Goal: Information Seeking & Learning: Check status

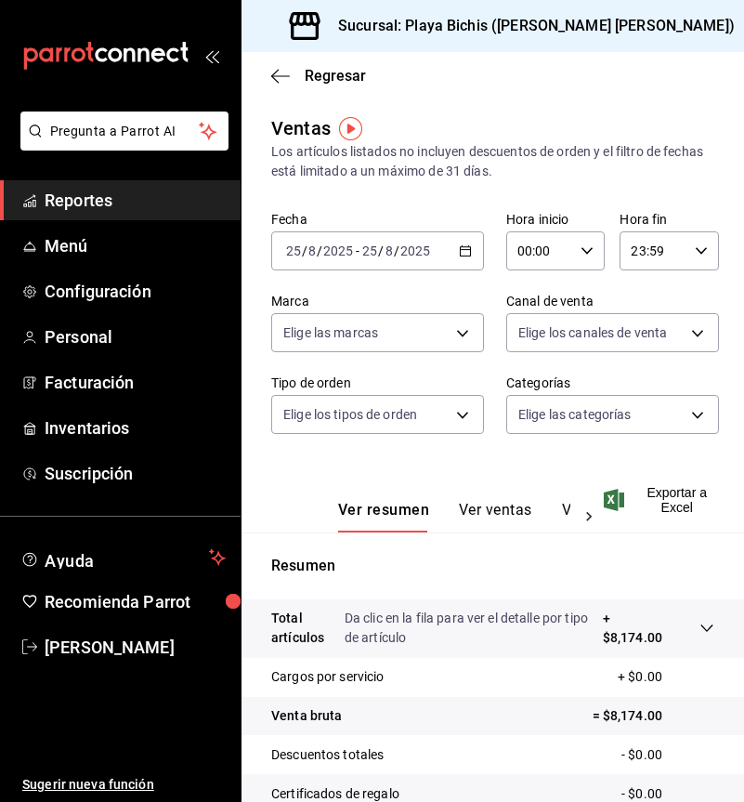
click at [464, 247] on \(Stroke\) "button" at bounding box center [465, 251] width 11 height 10
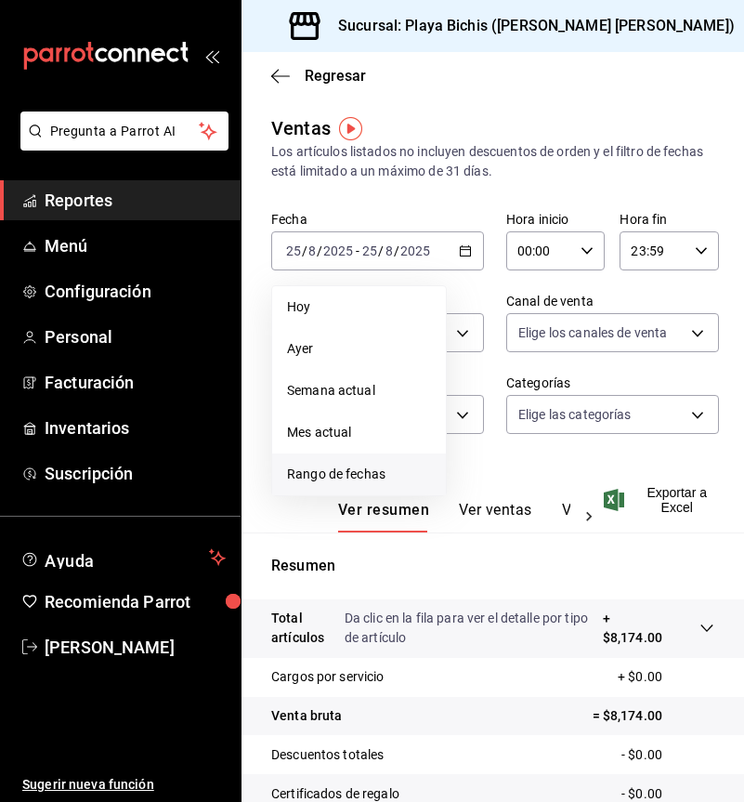
click at [372, 480] on span "Rango de fechas" at bounding box center [359, 475] width 144 height 20
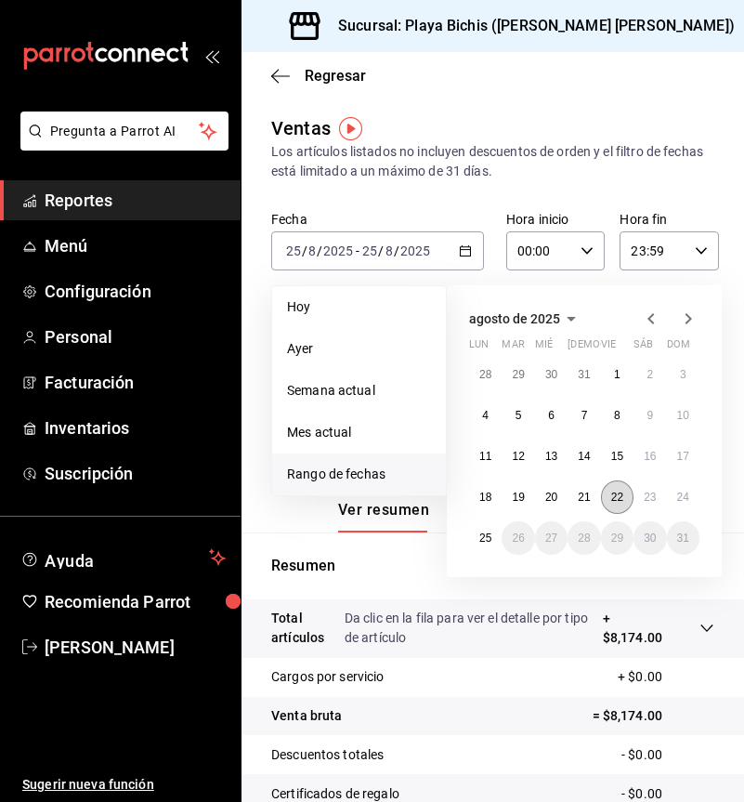
click at [621, 497] on abbr "22" at bounding box center [617, 497] width 12 height 13
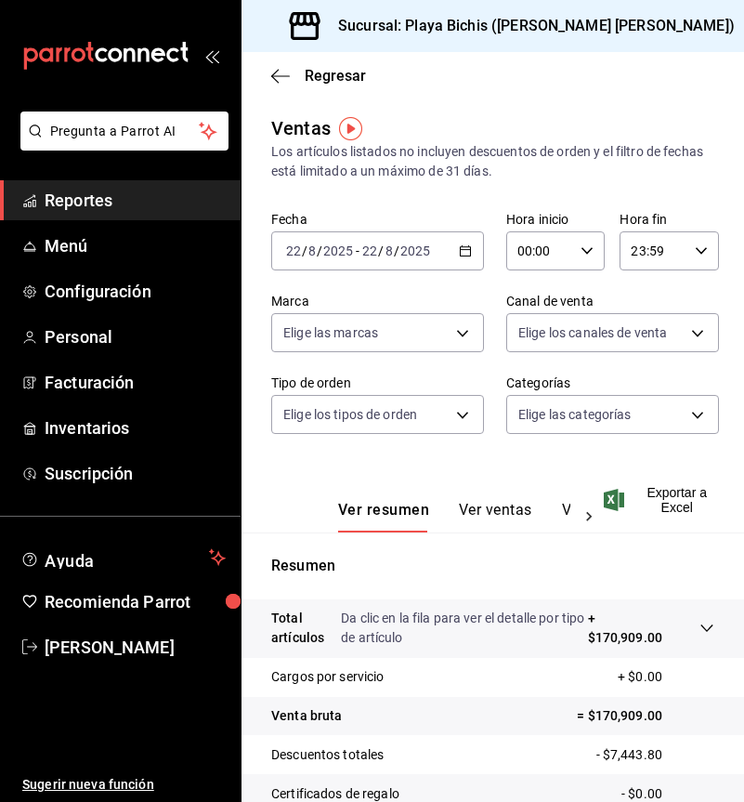
click at [460, 257] on div "[DATE] [DATE] - [DATE] [DATE]" at bounding box center [377, 250] width 213 height 39
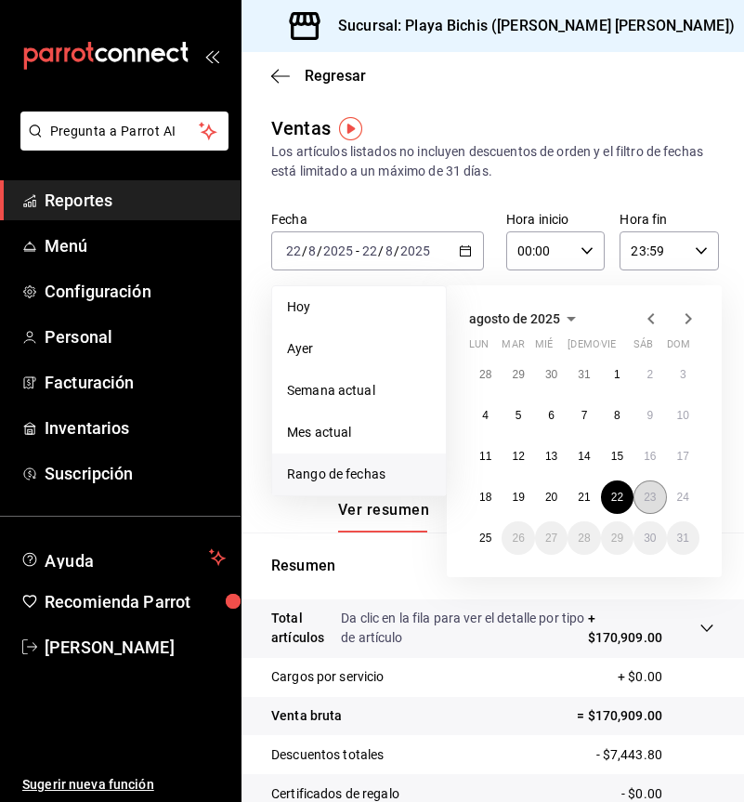
click at [644, 502] on abbr "23" at bounding box center [650, 497] width 12 height 13
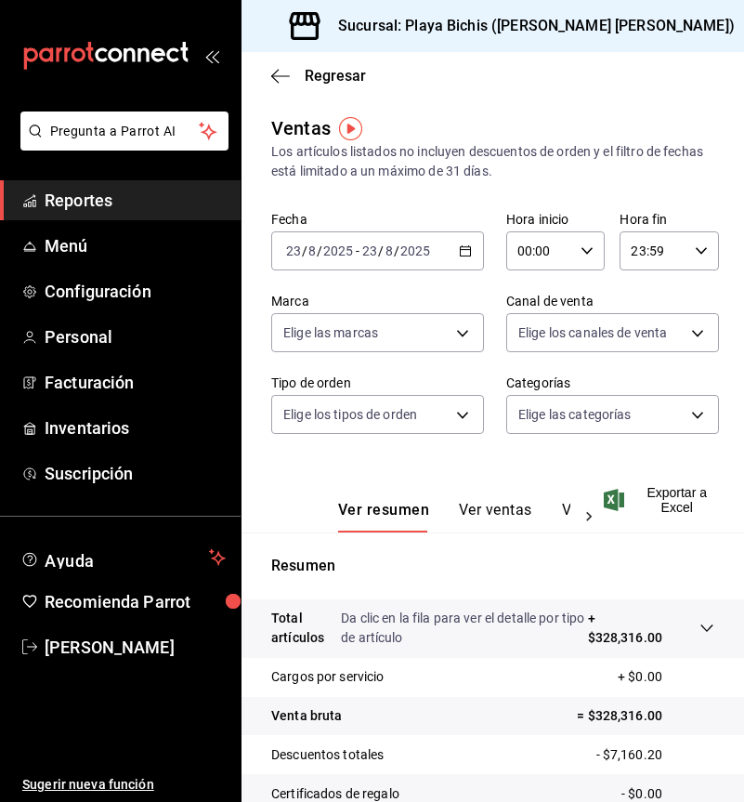
click at [460, 255] on icon "button" at bounding box center [465, 250] width 13 height 13
click at [462, 255] on icon "button" at bounding box center [465, 250] width 13 height 13
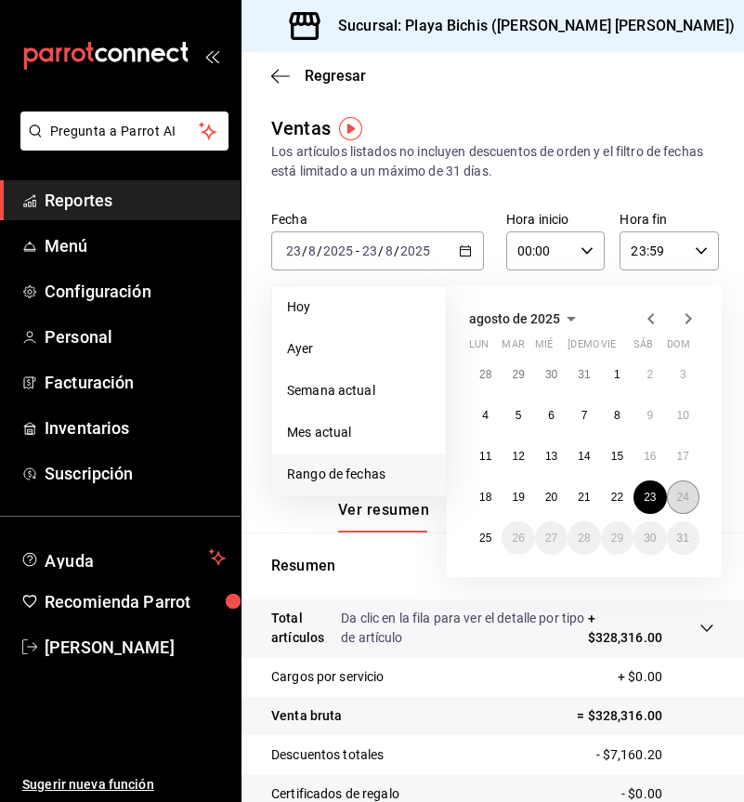
click at [691, 492] on button "24" at bounding box center [683, 496] width 33 height 33
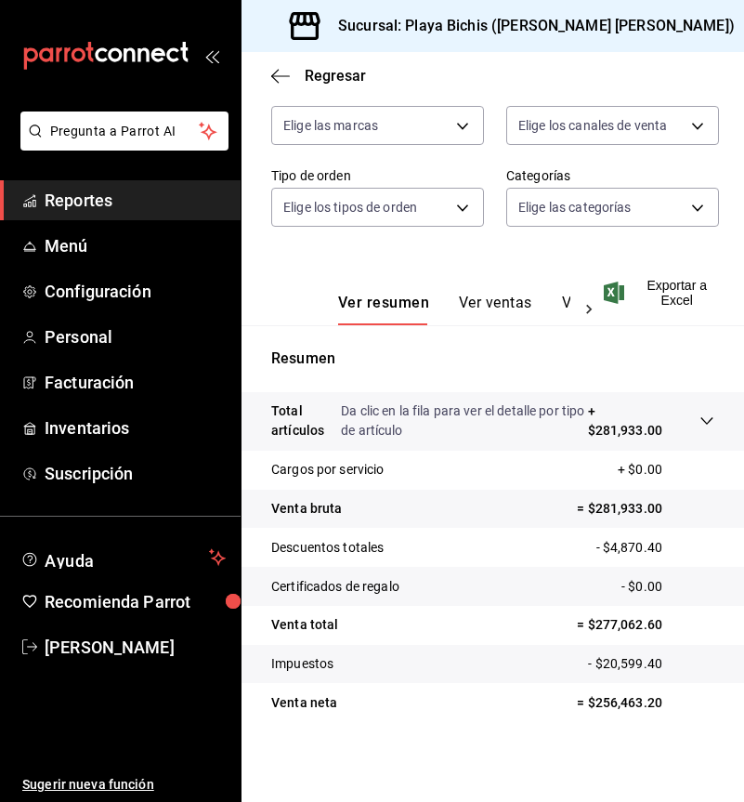
scroll to position [209, 0]
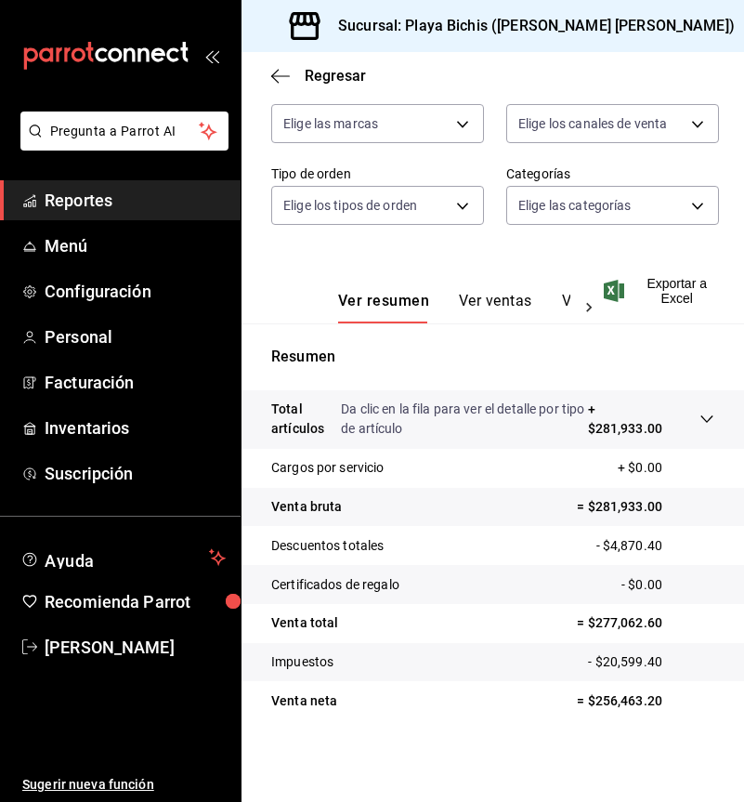
click at [605, 21] on div "Sucursal: Playa Bichis ([PERSON_NAME] [PERSON_NAME])" at bounding box center [514, 26] width 516 height 52
click at [605, 22] on div "Sucursal: Playa Bichis ([PERSON_NAME] [PERSON_NAME])" at bounding box center [514, 26] width 516 height 52
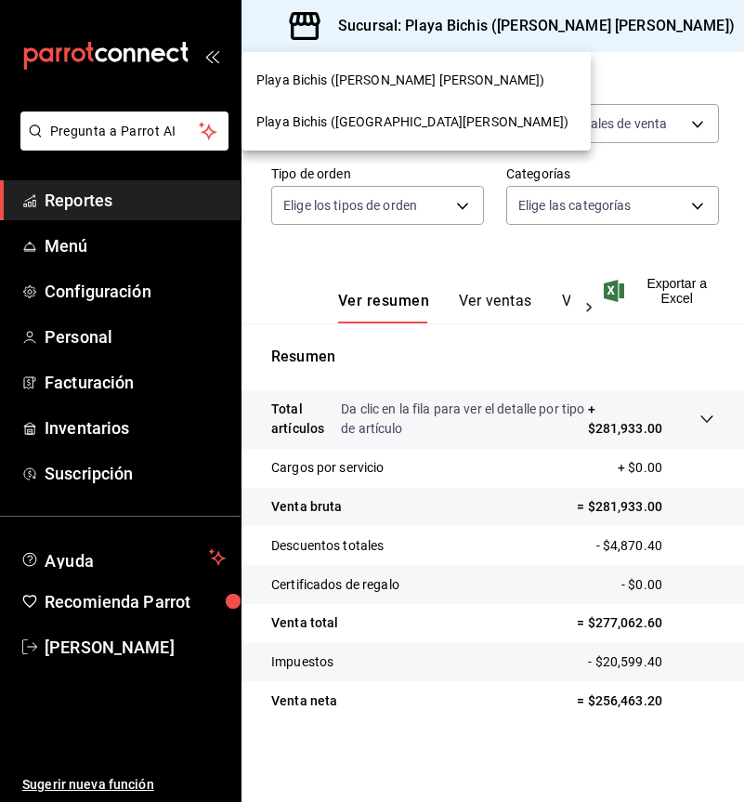
click at [388, 118] on span "Playa Bichis ([GEOGRAPHIC_DATA][PERSON_NAME])" at bounding box center [412, 122] width 312 height 20
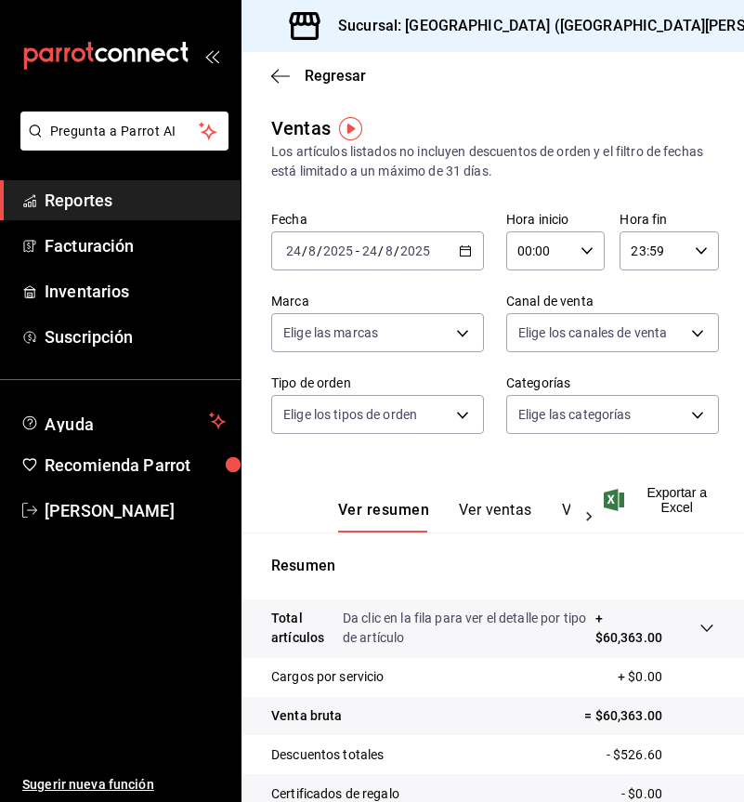
click at [459, 250] on icon "button" at bounding box center [465, 250] width 13 height 13
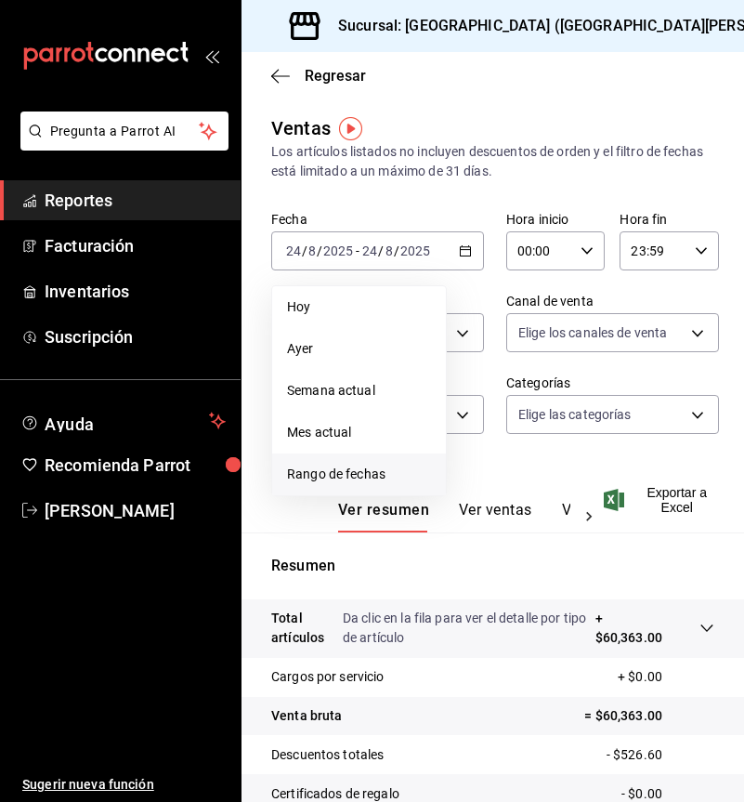
click at [386, 478] on span "Rango de fechas" at bounding box center [359, 475] width 144 height 20
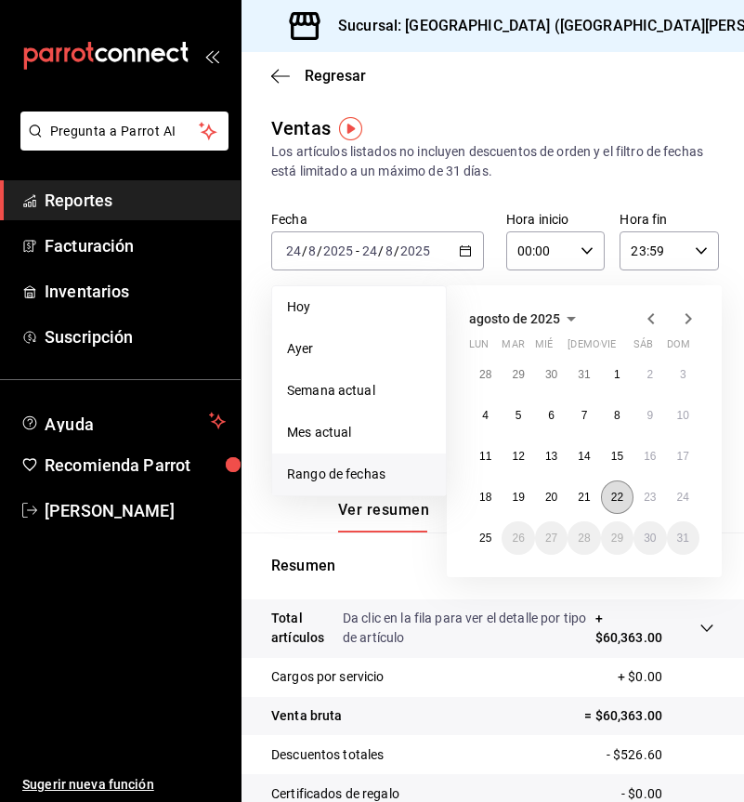
click at [620, 499] on abbr "22" at bounding box center [617, 497] width 12 height 13
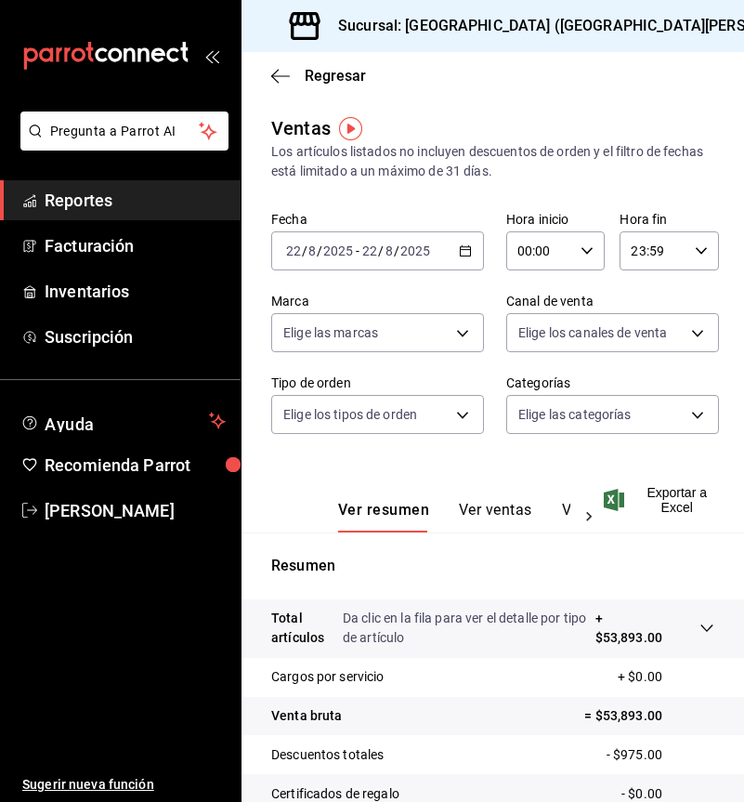
click at [461, 253] on icon "button" at bounding box center [465, 250] width 13 height 13
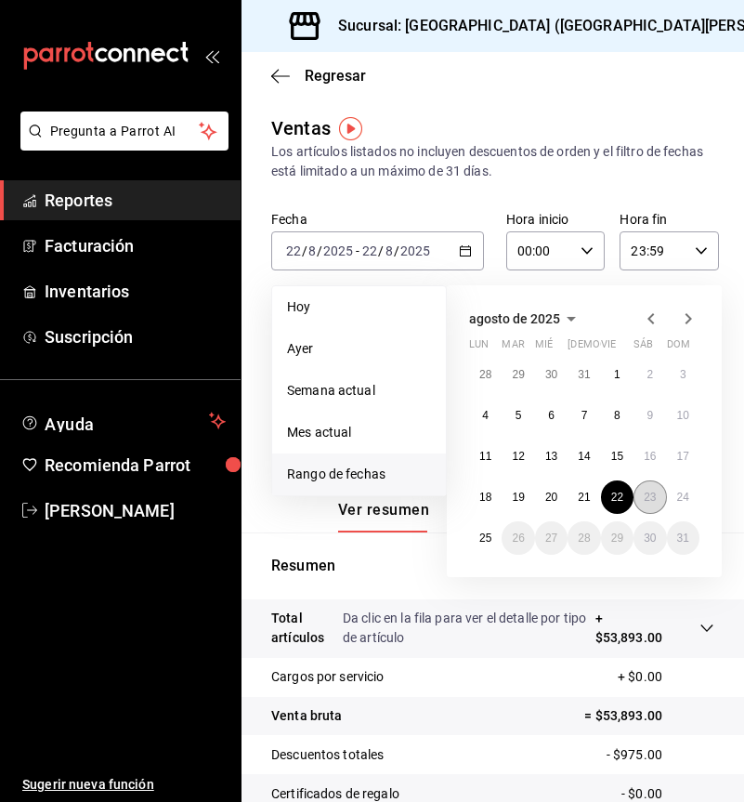
click at [650, 499] on abbr "23" at bounding box center [650, 497] width 12 height 13
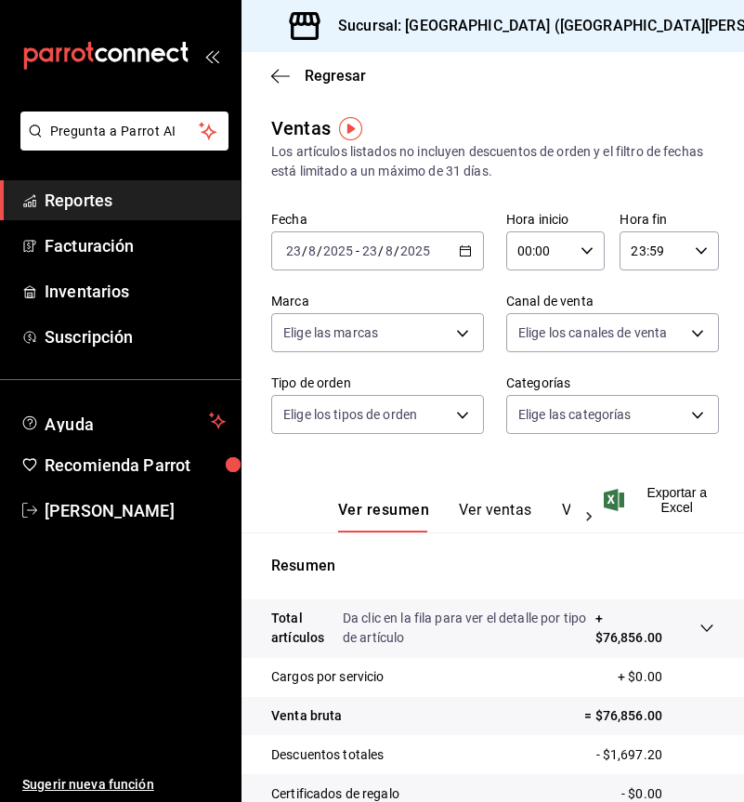
click at [462, 250] on icon "button" at bounding box center [465, 250] width 13 height 13
click at [463, 251] on icon "button" at bounding box center [465, 250] width 13 height 13
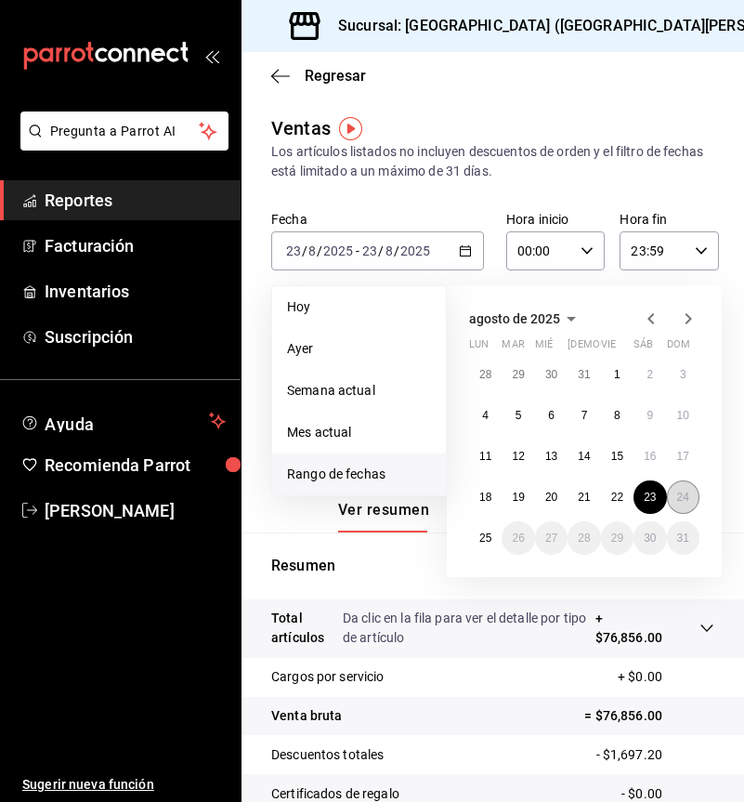
click at [690, 499] on button "24" at bounding box center [683, 496] width 33 height 33
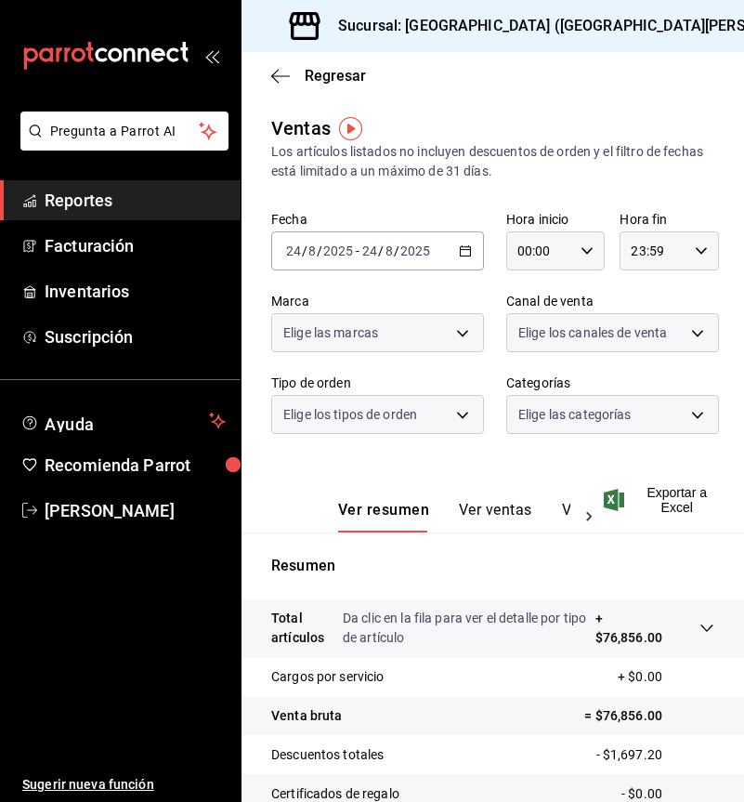
click at [690, 499] on div "Exportar a Excel" at bounding box center [661, 500] width 107 height 30
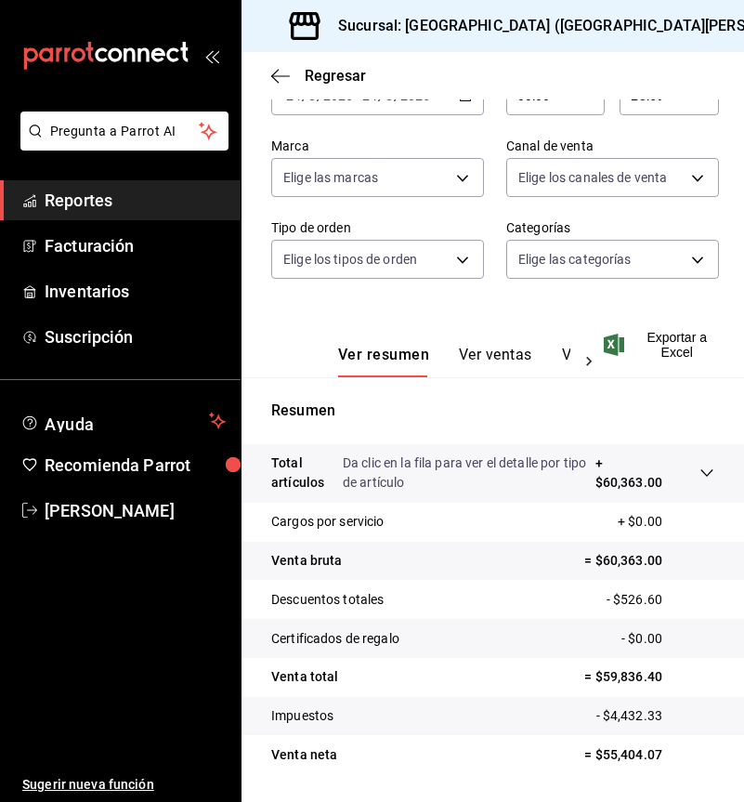
scroll to position [209, 0]
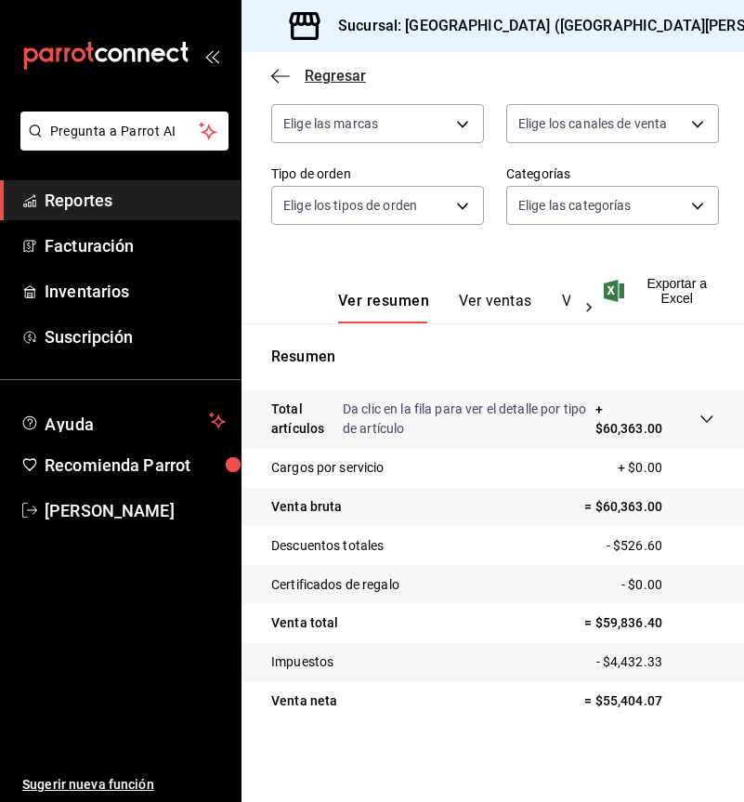
click at [281, 76] on icon "button" at bounding box center [280, 76] width 19 height 17
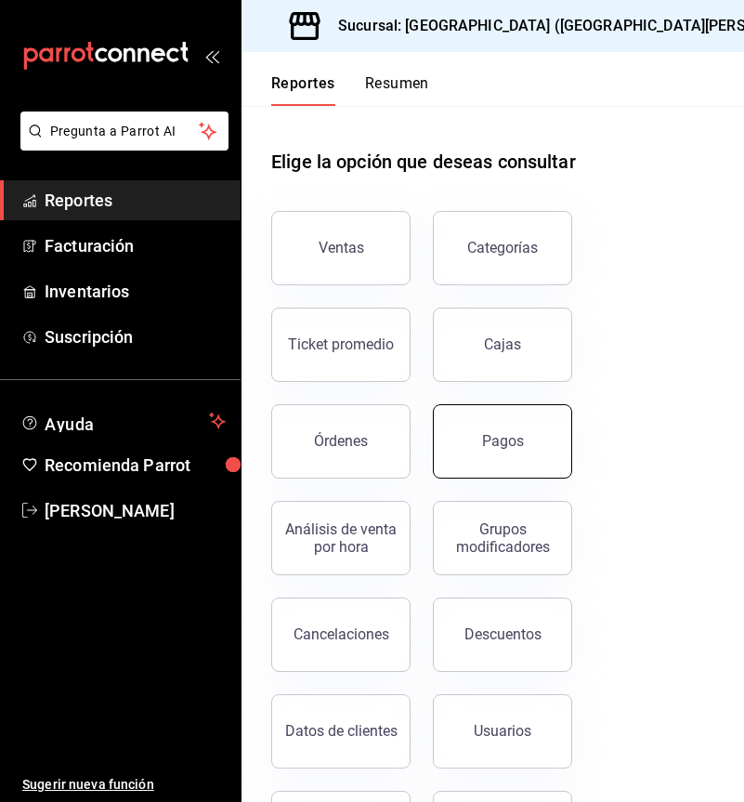
click at [495, 448] on div "Pagos" at bounding box center [503, 441] width 42 height 18
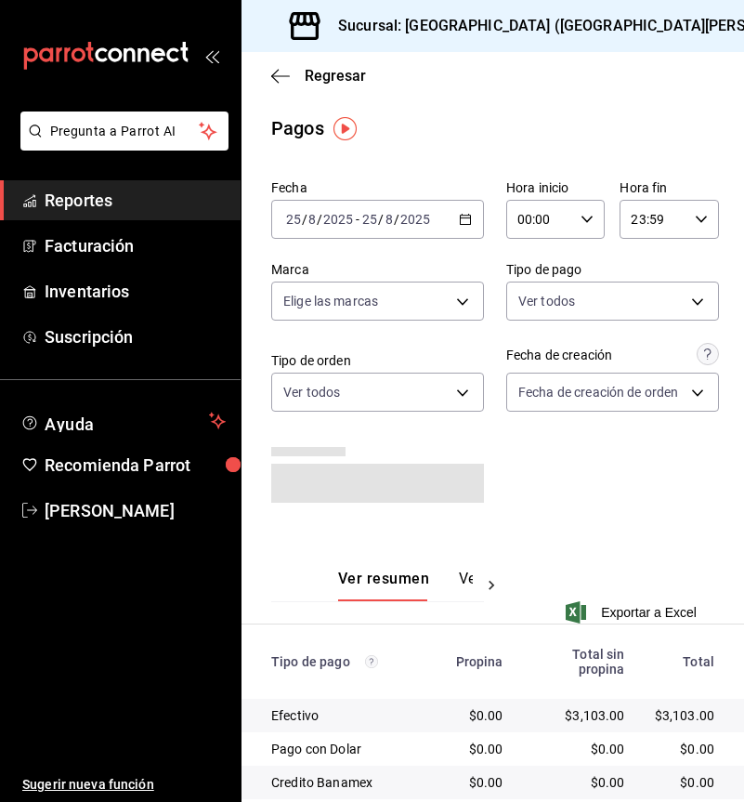
click at [460, 224] on \(Stroke\) "button" at bounding box center [465, 220] width 11 height 10
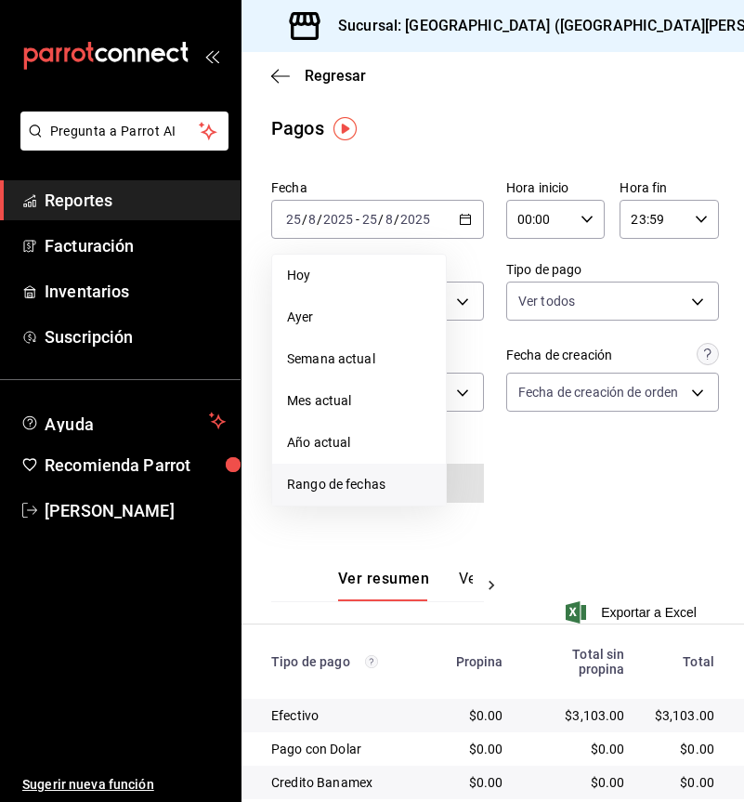
click at [383, 493] on span "Rango de fechas" at bounding box center [359, 485] width 144 height 20
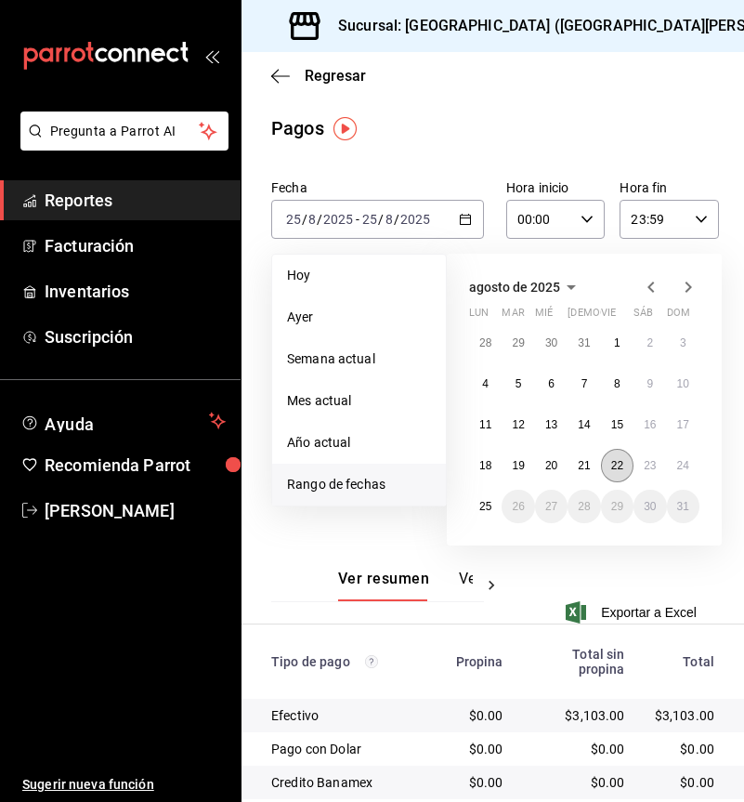
click at [621, 465] on abbr "22" at bounding box center [617, 465] width 12 height 13
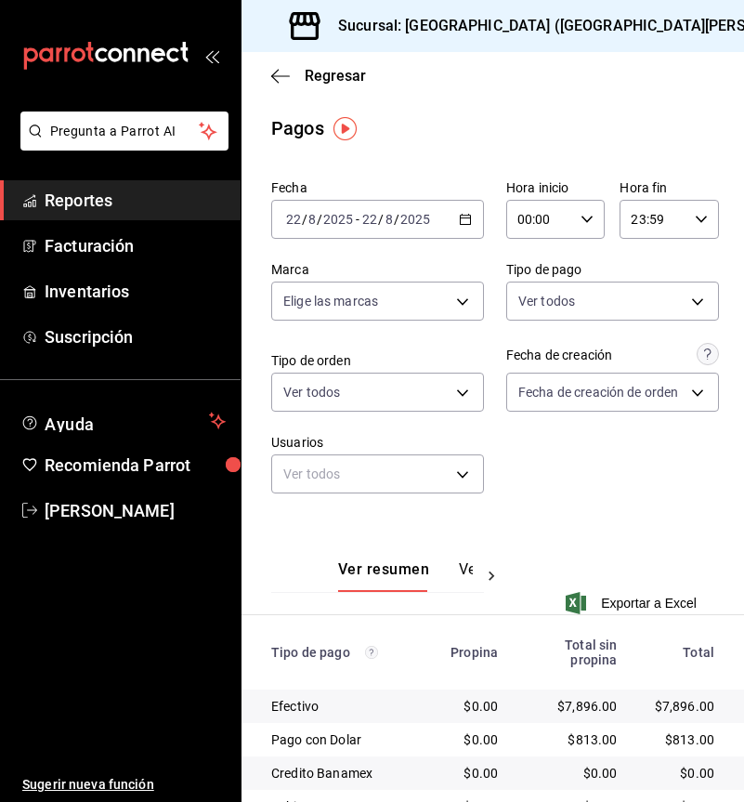
click at [462, 221] on icon "button" at bounding box center [465, 219] width 13 height 13
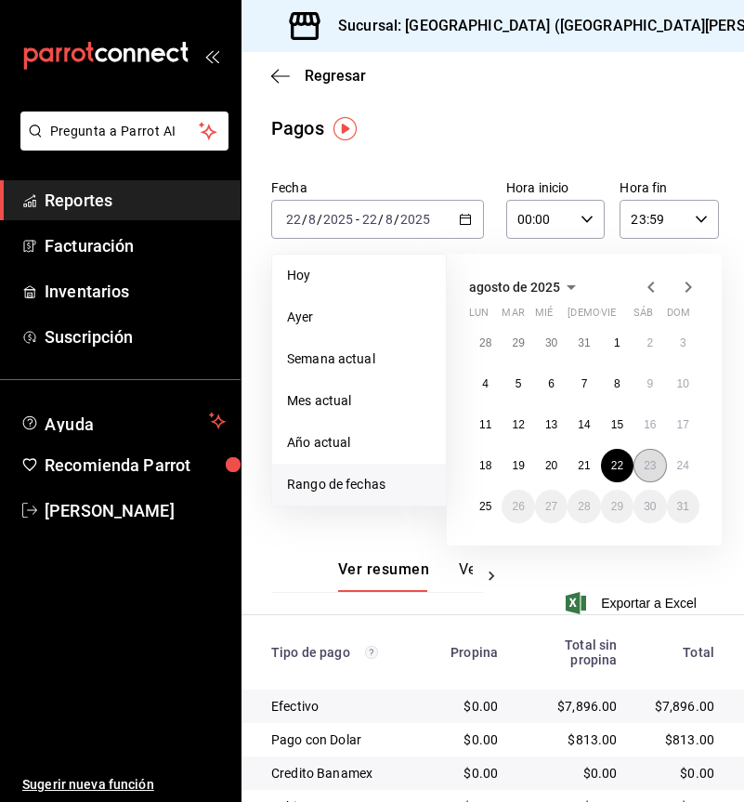
click at [642, 467] on button "23" at bounding box center [650, 465] width 33 height 33
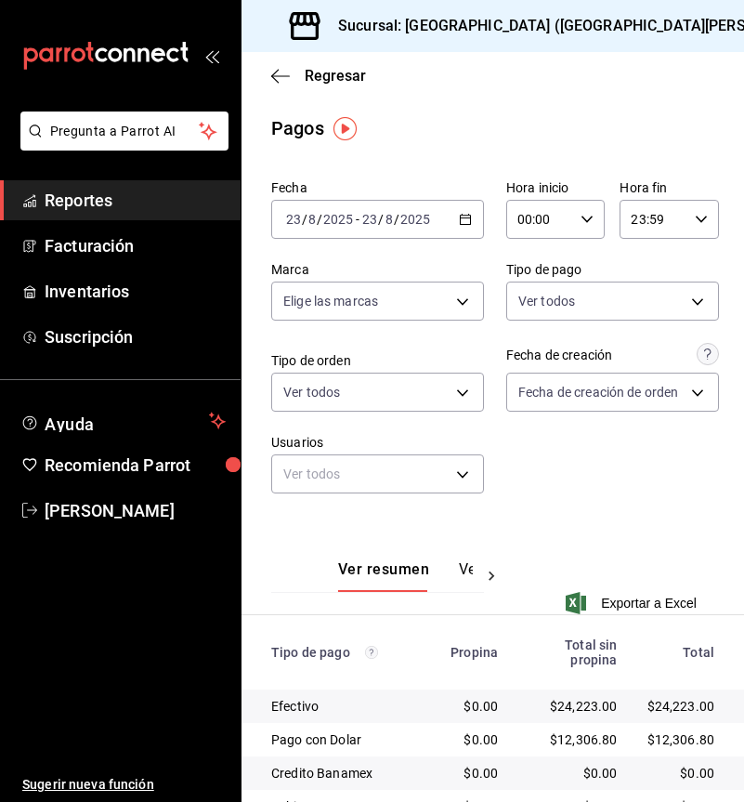
click at [459, 217] on icon "button" at bounding box center [465, 219] width 13 height 13
click at [461, 217] on \(Stroke\) "button" at bounding box center [466, 217] width 10 height 1
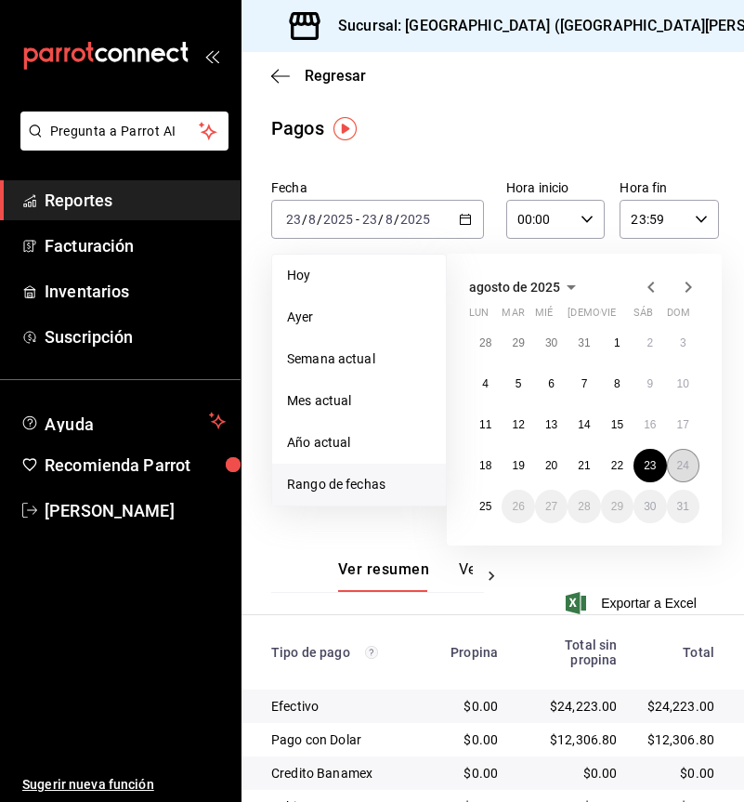
click at [687, 471] on abbr "24" at bounding box center [683, 465] width 12 height 13
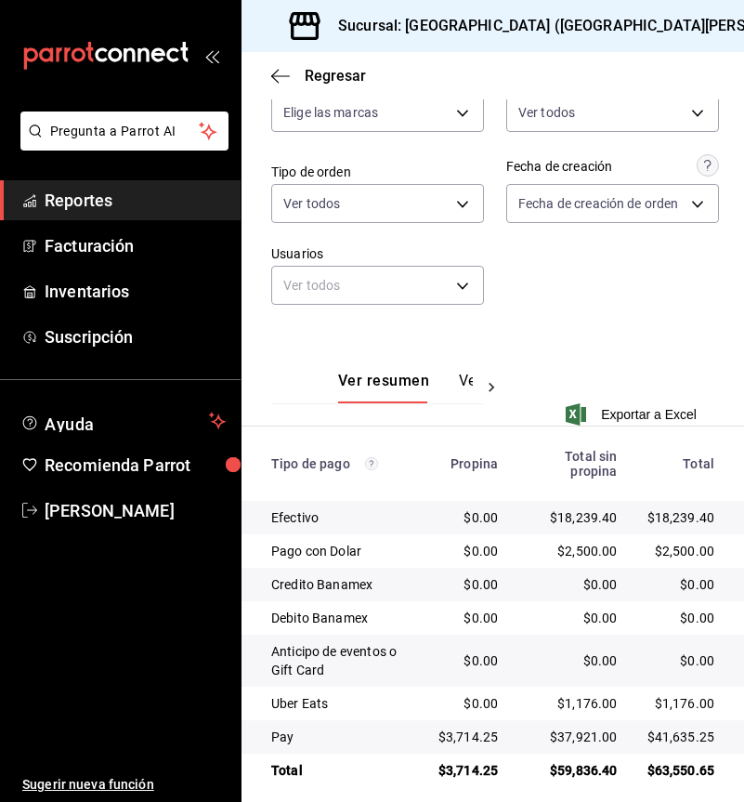
scroll to position [204, 0]
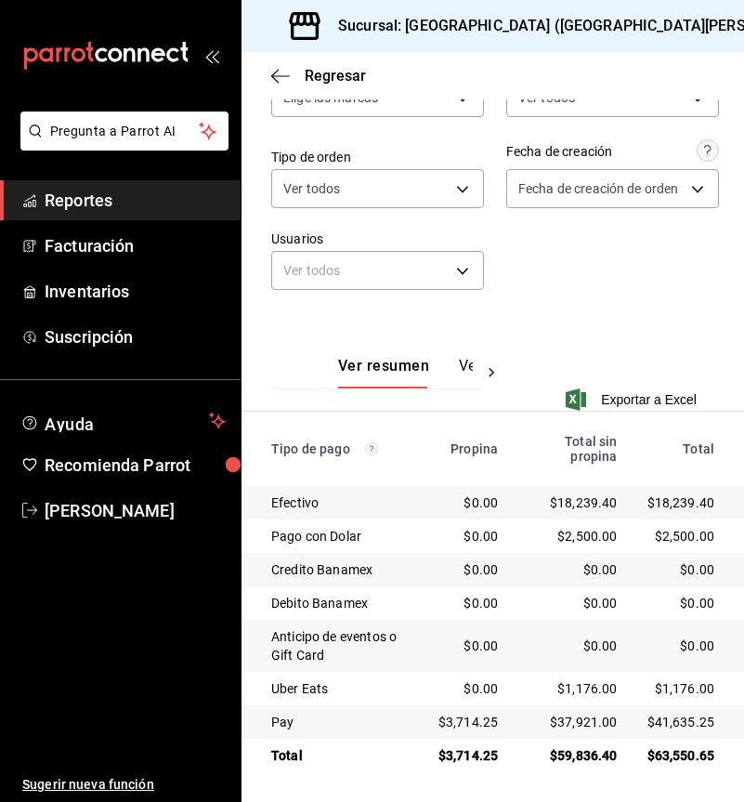
click at [580, 28] on h3 "Sucursal: [GEOGRAPHIC_DATA] ([GEOGRAPHIC_DATA][PERSON_NAME])" at bounding box center [574, 26] width 502 height 22
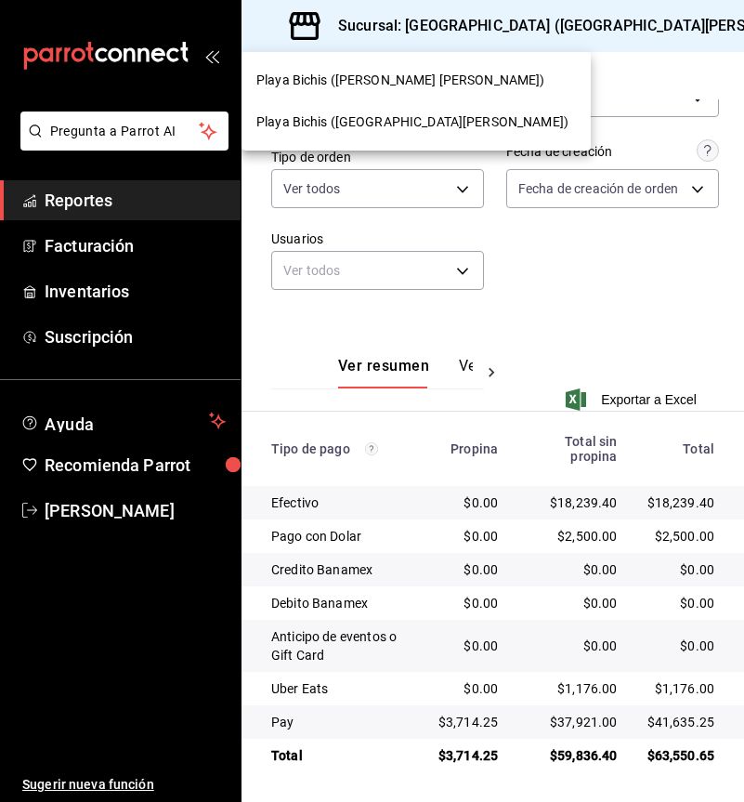
click at [580, 28] on div at bounding box center [372, 401] width 744 height 802
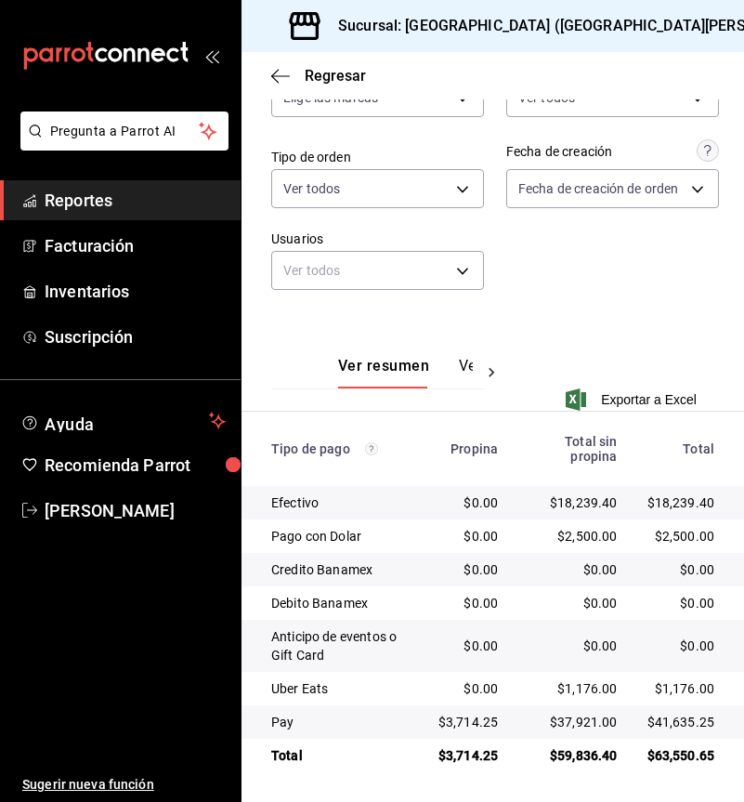
click at [542, 22] on h3 "Sucursal: [GEOGRAPHIC_DATA] ([GEOGRAPHIC_DATA][PERSON_NAME])" at bounding box center [574, 26] width 502 height 22
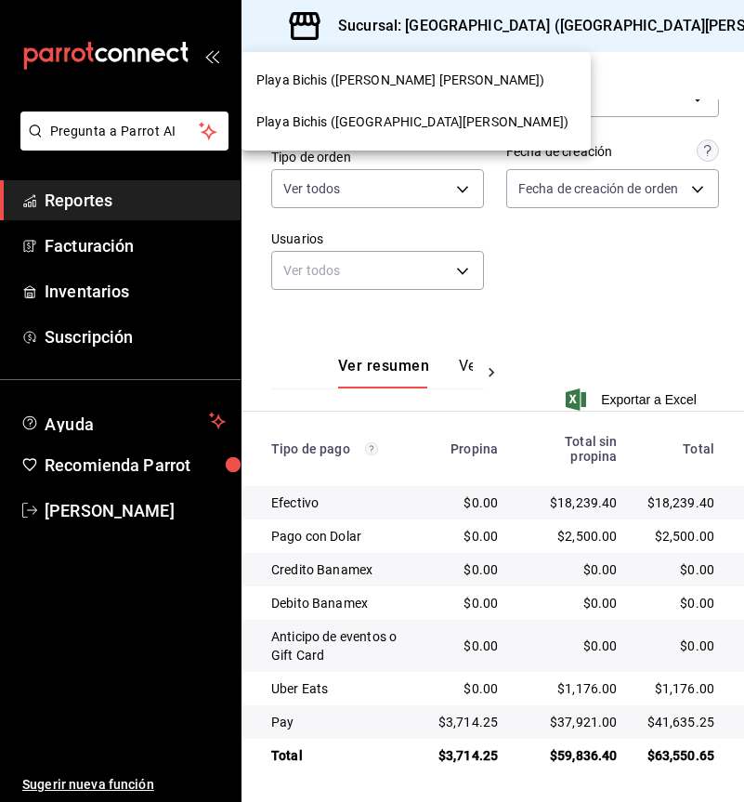
click at [382, 74] on span "Playa Bichis ([PERSON_NAME] [PERSON_NAME])" at bounding box center [400, 81] width 289 height 20
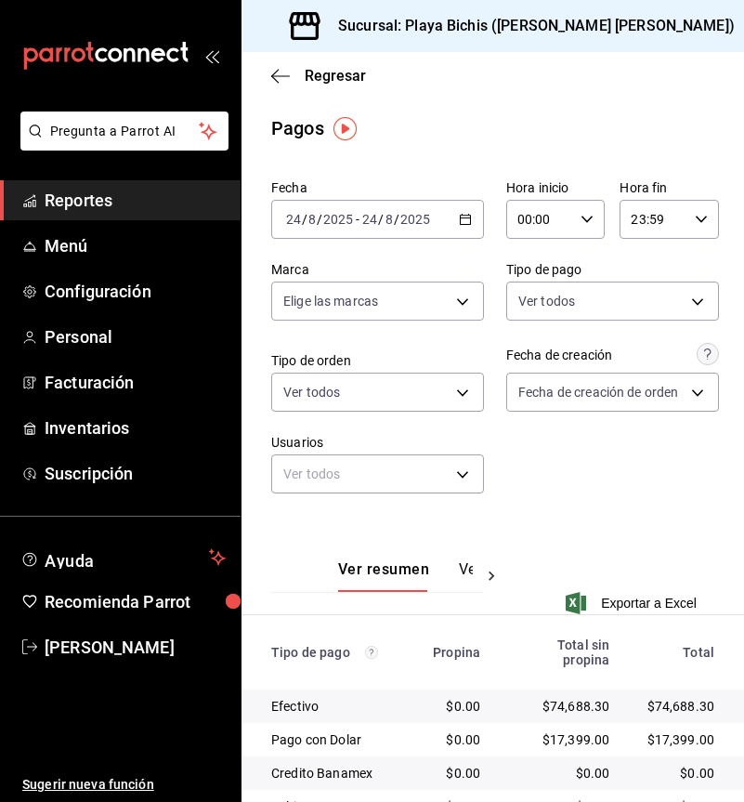
click at [462, 220] on icon "button" at bounding box center [465, 219] width 13 height 13
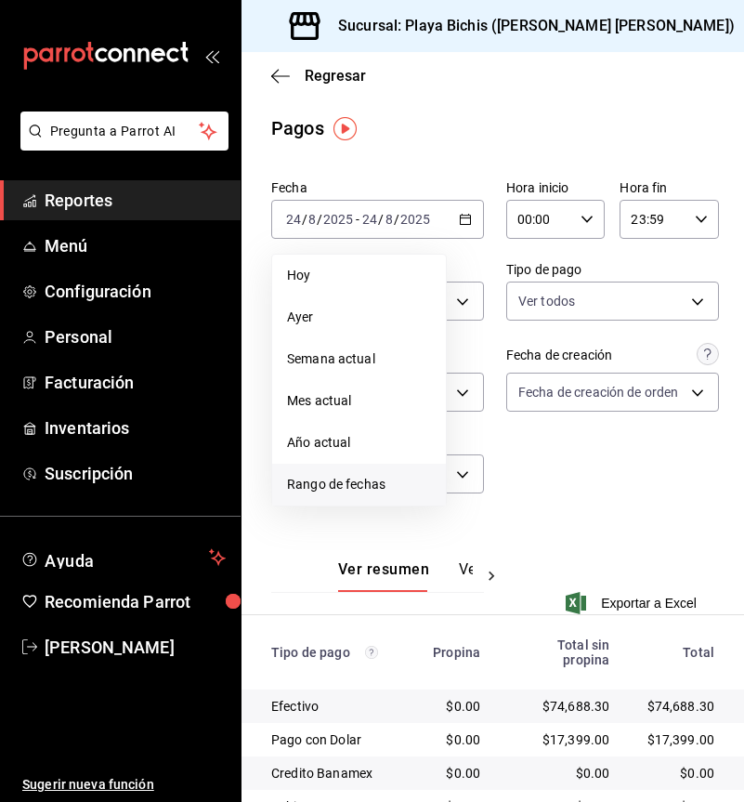
click at [336, 480] on span "Rango de fechas" at bounding box center [359, 485] width 144 height 20
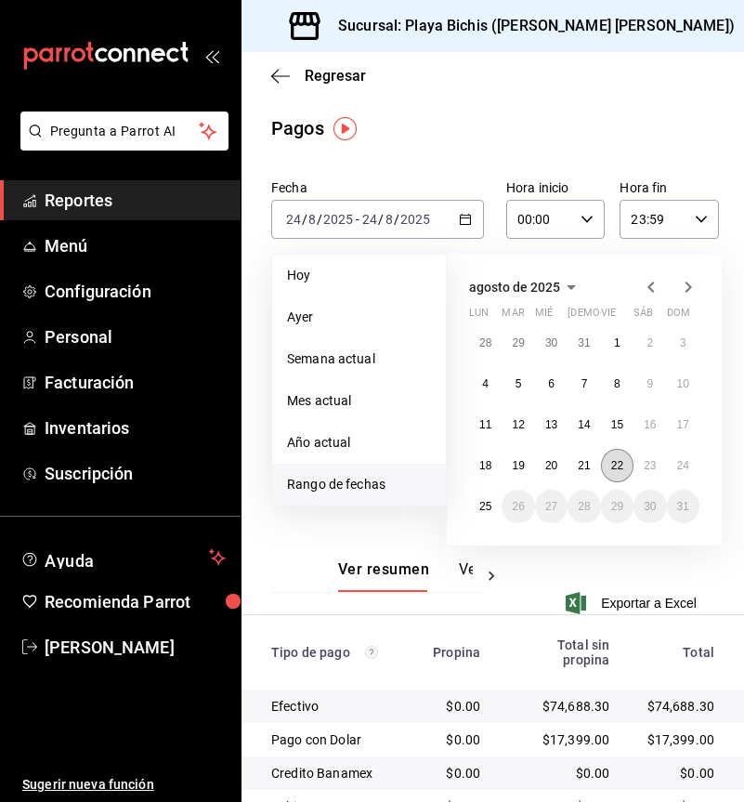
click at [614, 467] on abbr "22" at bounding box center [617, 465] width 12 height 13
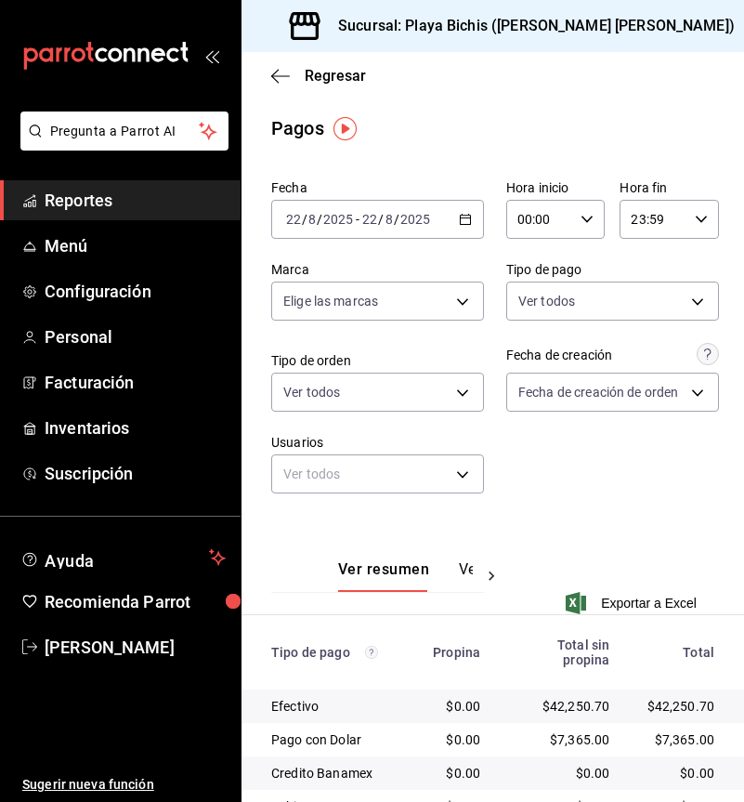
click at [459, 219] on icon "button" at bounding box center [465, 219] width 13 height 13
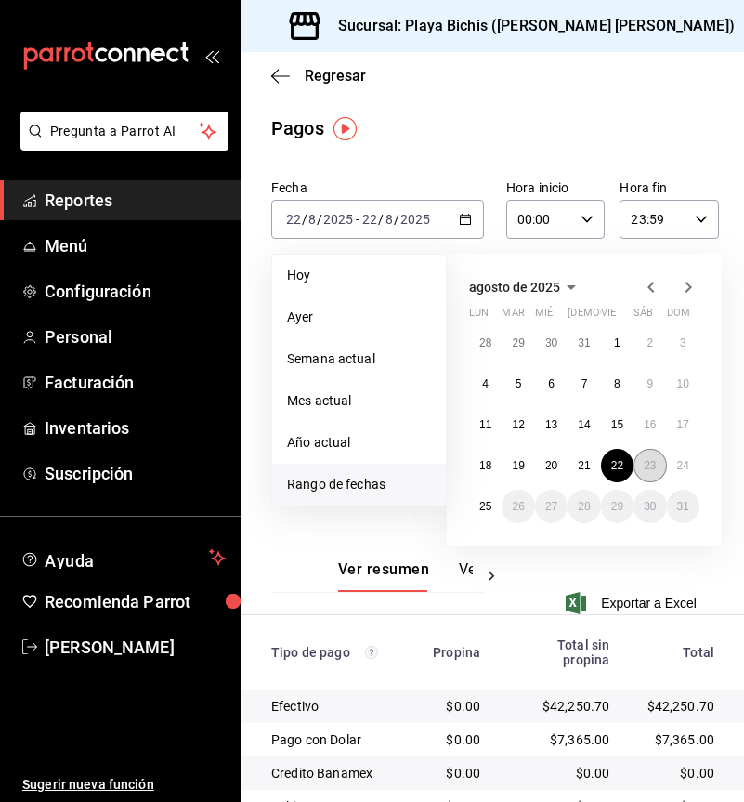
click at [642, 469] on button "23" at bounding box center [650, 465] width 33 height 33
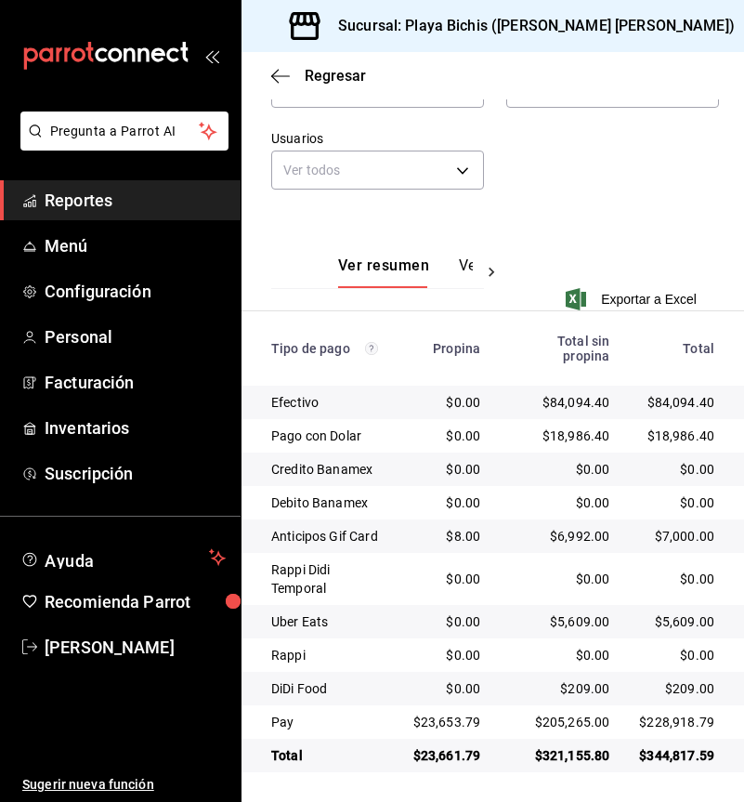
scroll to position [322, 0]
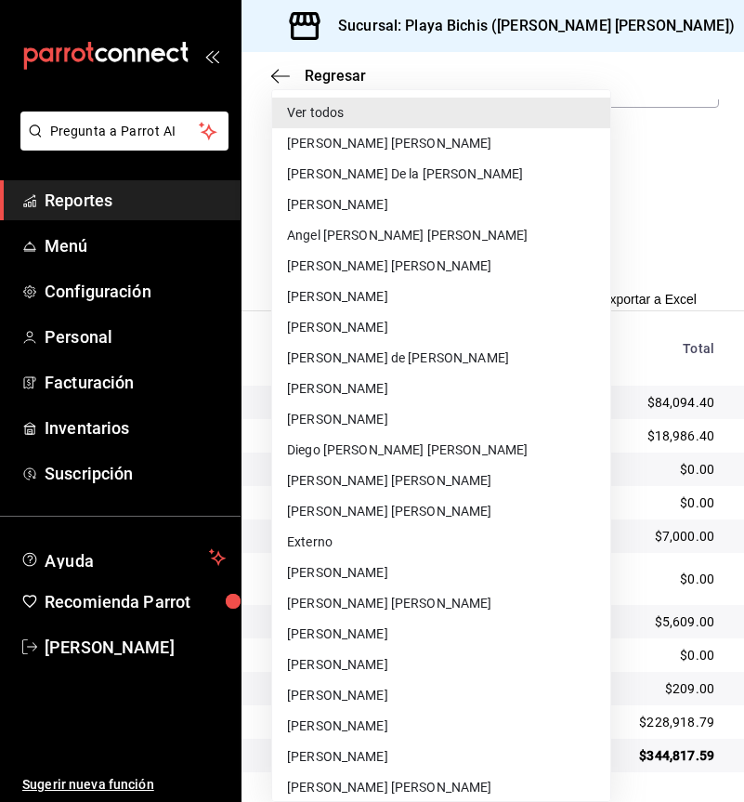
click at [455, 150] on body "Pregunta a Parrot AI Reportes Menú Configuración Personal Facturación Inventari…" at bounding box center [372, 401] width 744 height 802
click at [610, 154] on div at bounding box center [372, 401] width 744 height 802
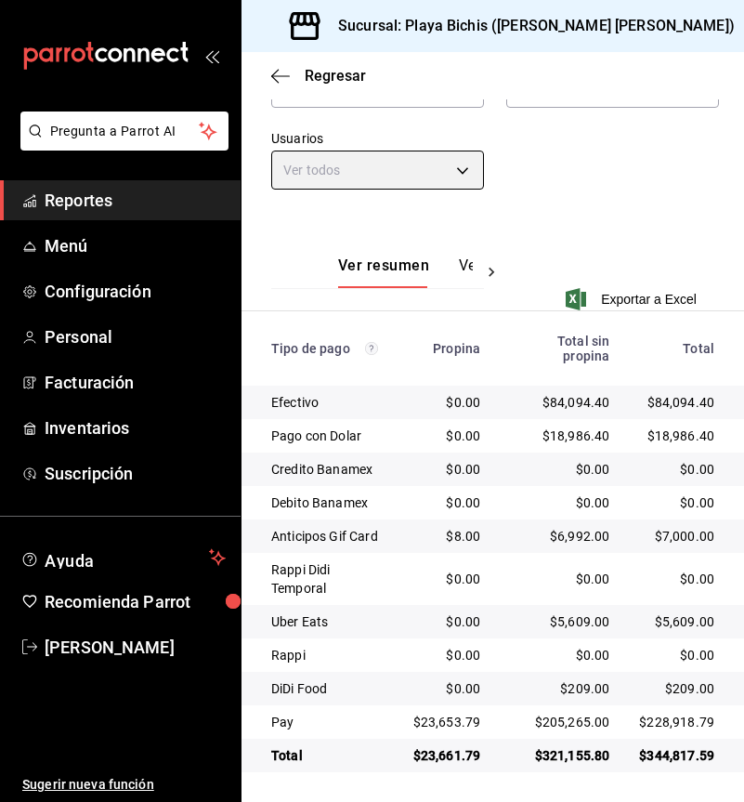
scroll to position [0, 0]
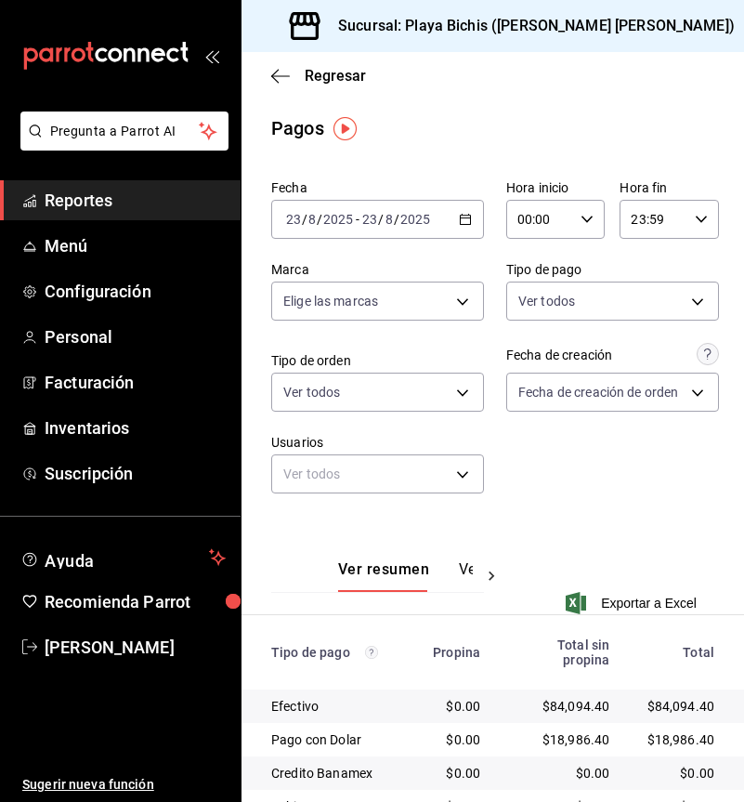
click at [460, 217] on 287 "button" at bounding box center [465, 220] width 11 height 10
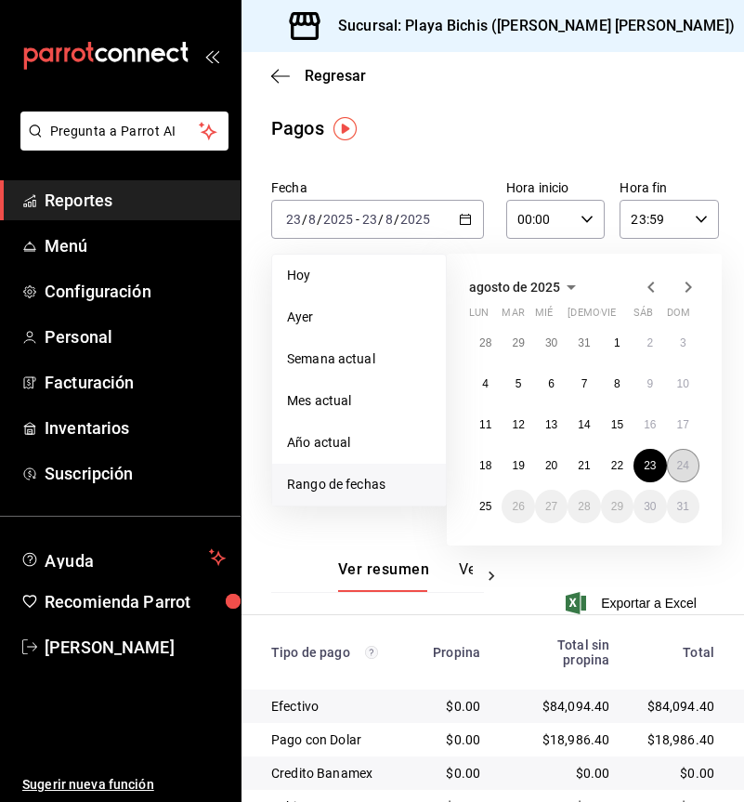
click at [682, 459] on abbr "24" at bounding box center [683, 465] width 12 height 13
click at [681, 459] on abbr "24" at bounding box center [683, 465] width 12 height 13
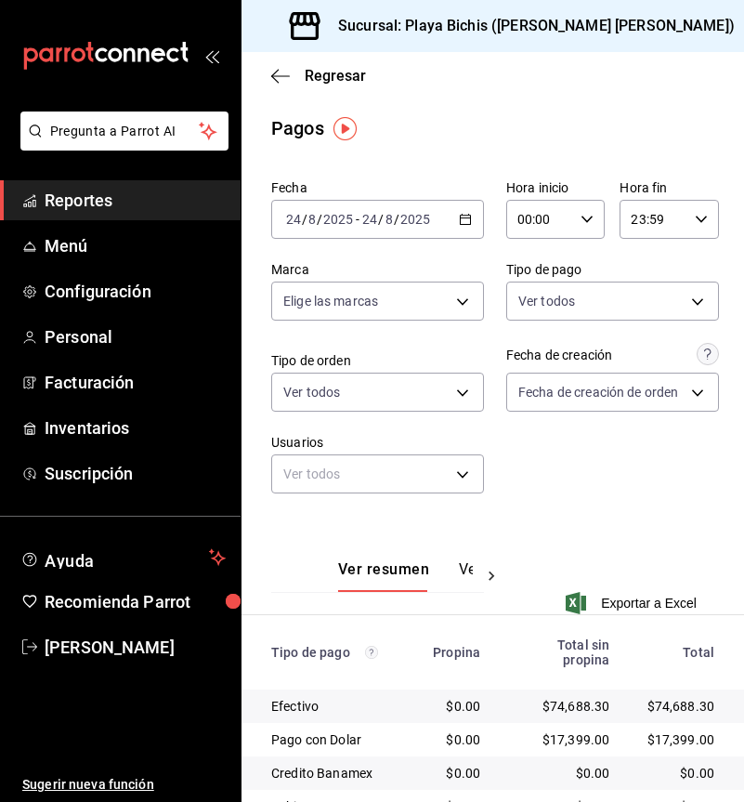
click at [467, 216] on div "[DATE] [DATE] - [DATE] [DATE]" at bounding box center [377, 219] width 213 height 39
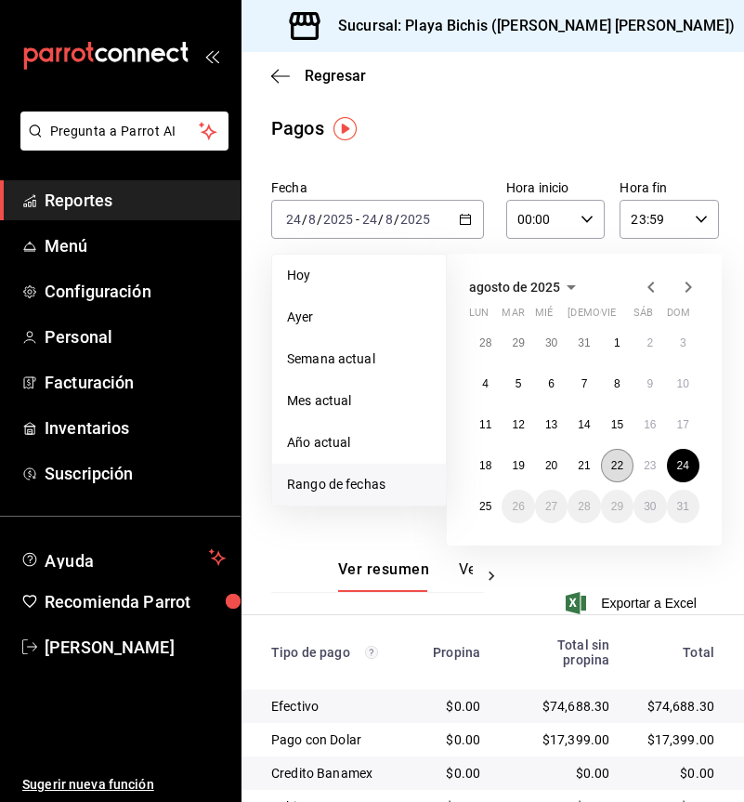
click at [625, 466] on button "22" at bounding box center [617, 465] width 33 height 33
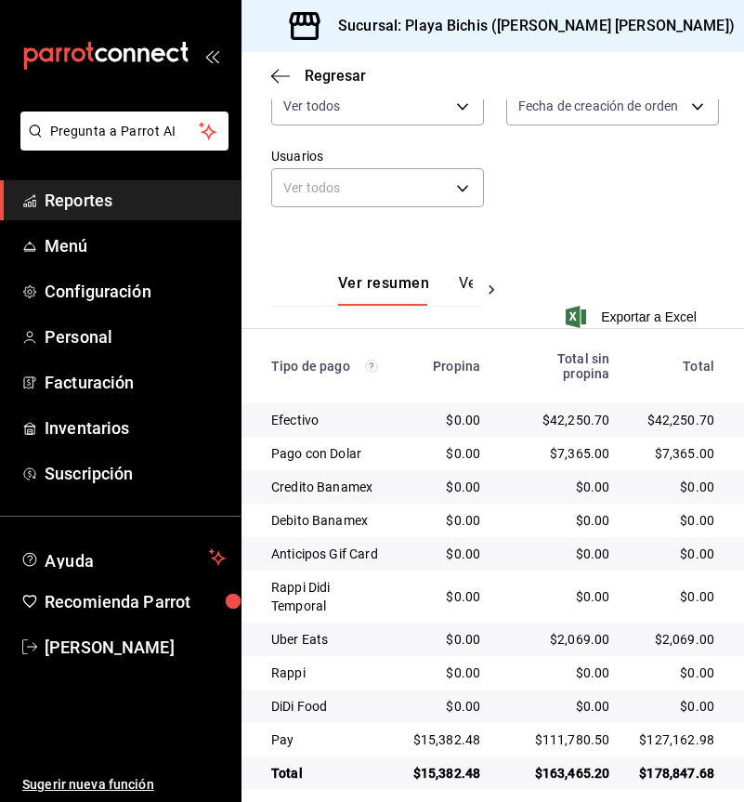
scroll to position [322, 0]
